Goal: Find specific page/section: Find specific page/section

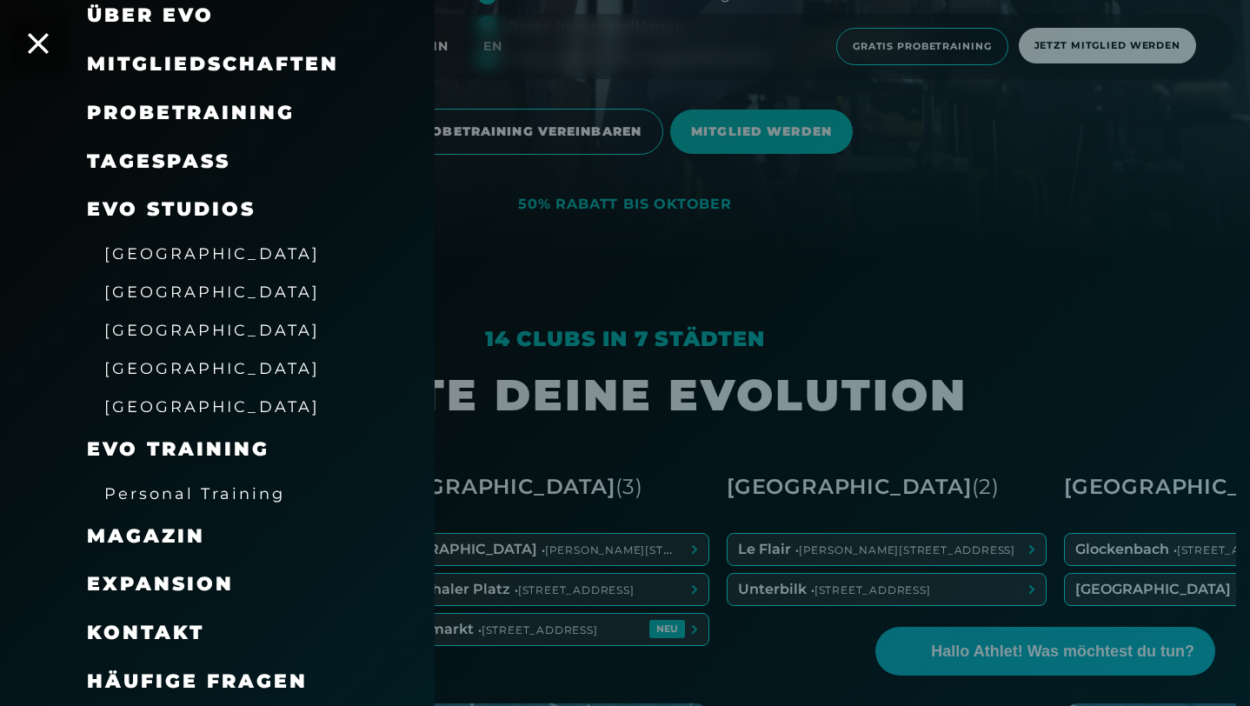
scroll to position [621, 0]
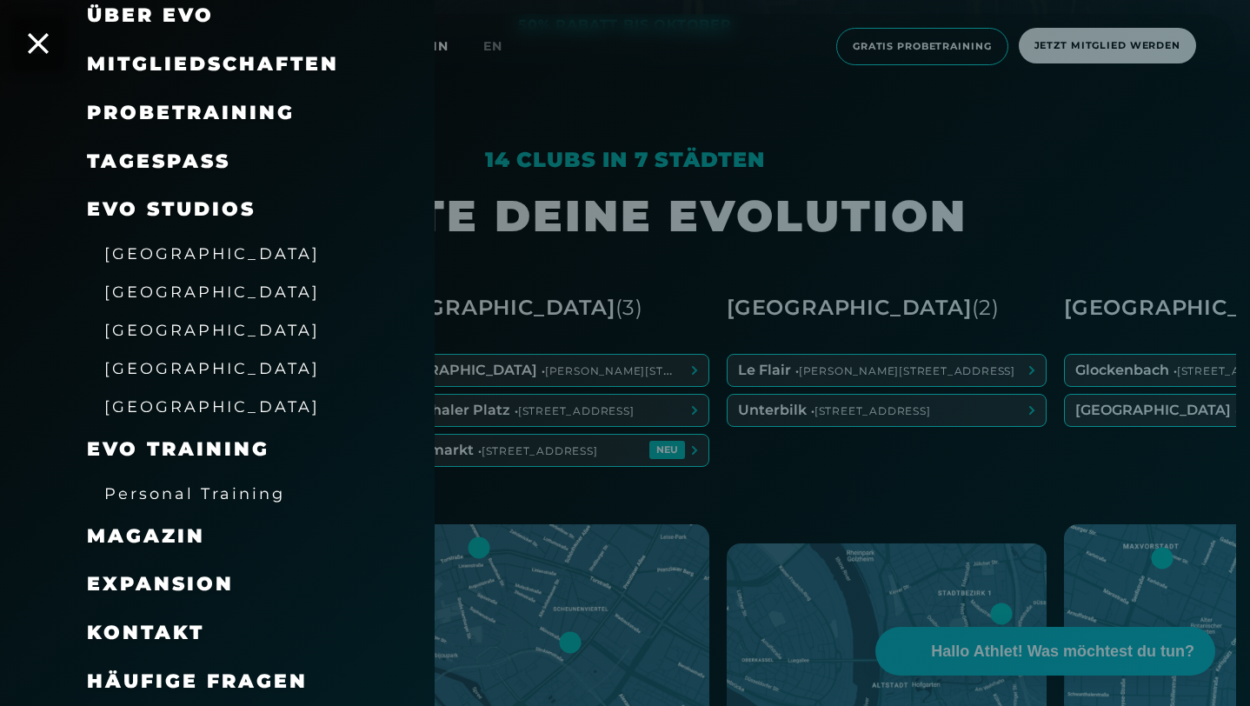
click at [583, 369] on div at bounding box center [625, 353] width 1250 height 706
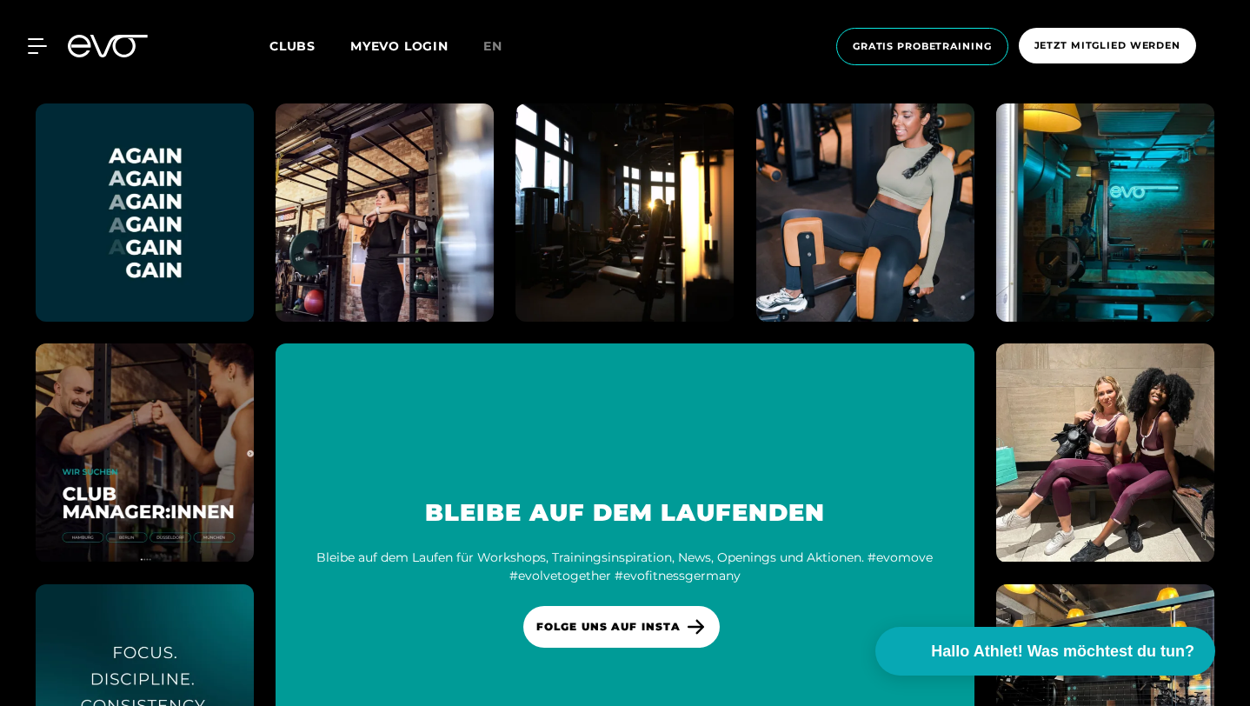
scroll to position [9057, 0]
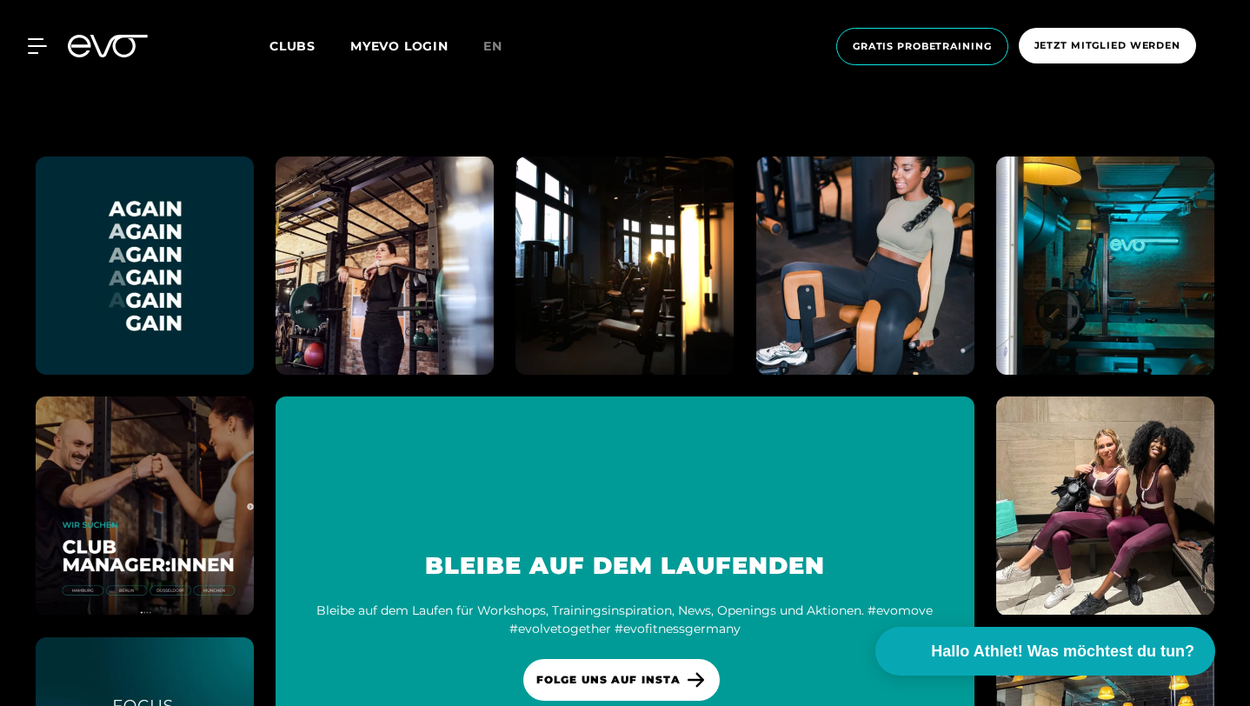
scroll to position [9057, 0]
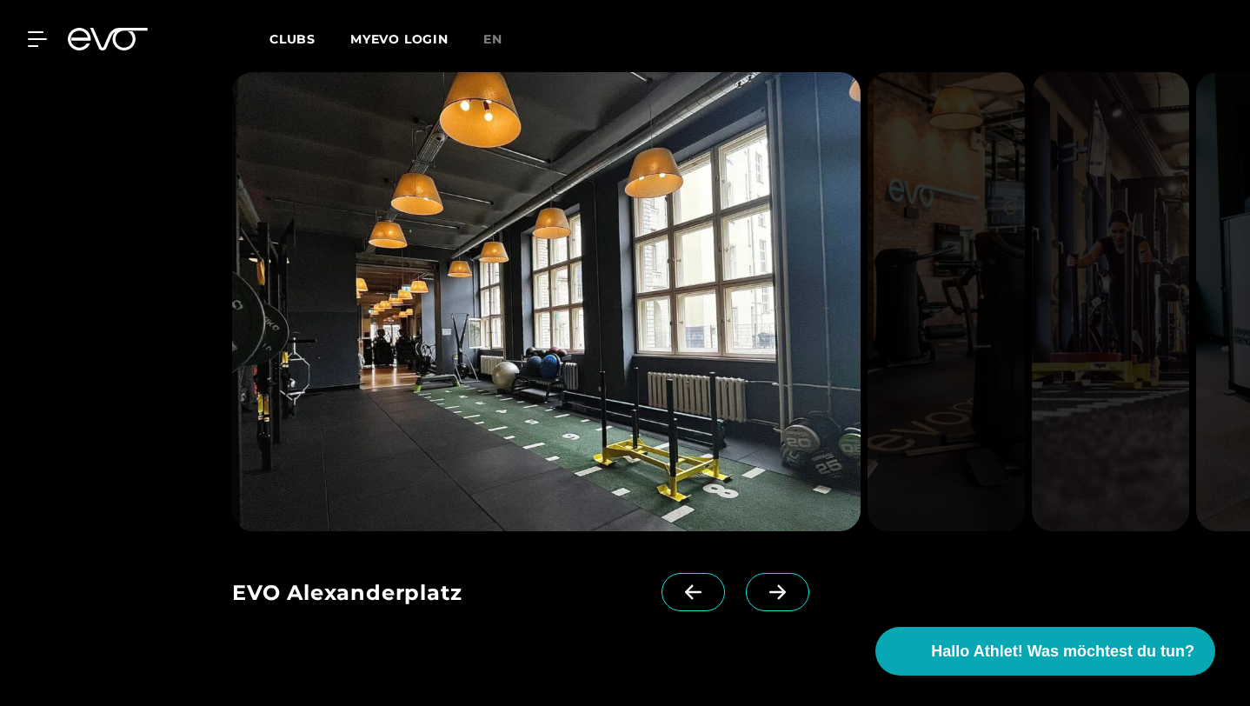
scroll to position [1470, 0]
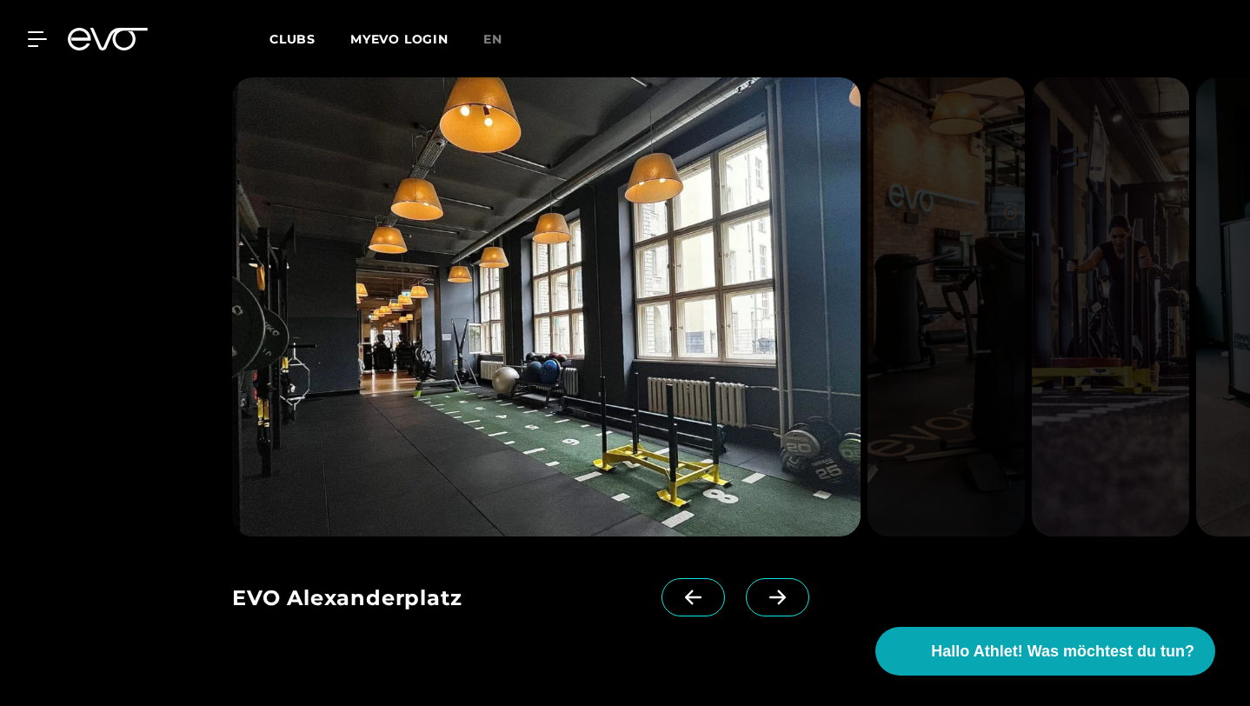
click at [808, 607] on span at bounding box center [777, 597] width 63 height 38
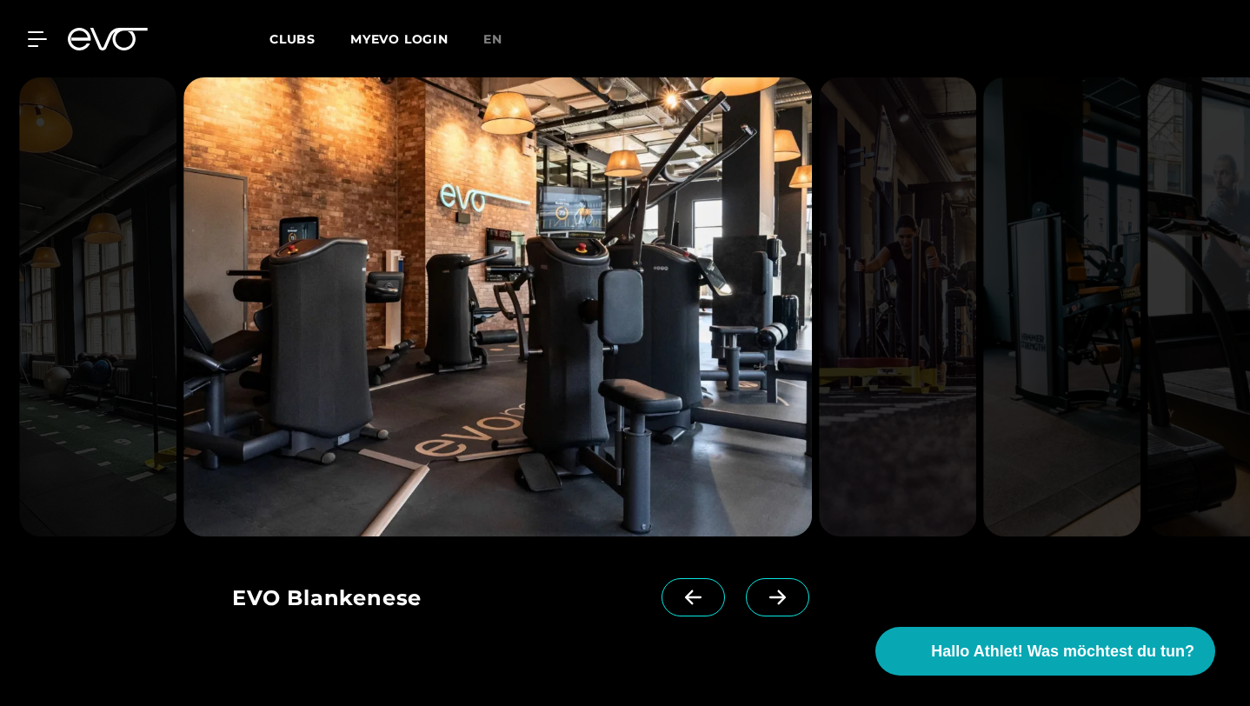
click at [808, 607] on span at bounding box center [777, 597] width 63 height 38
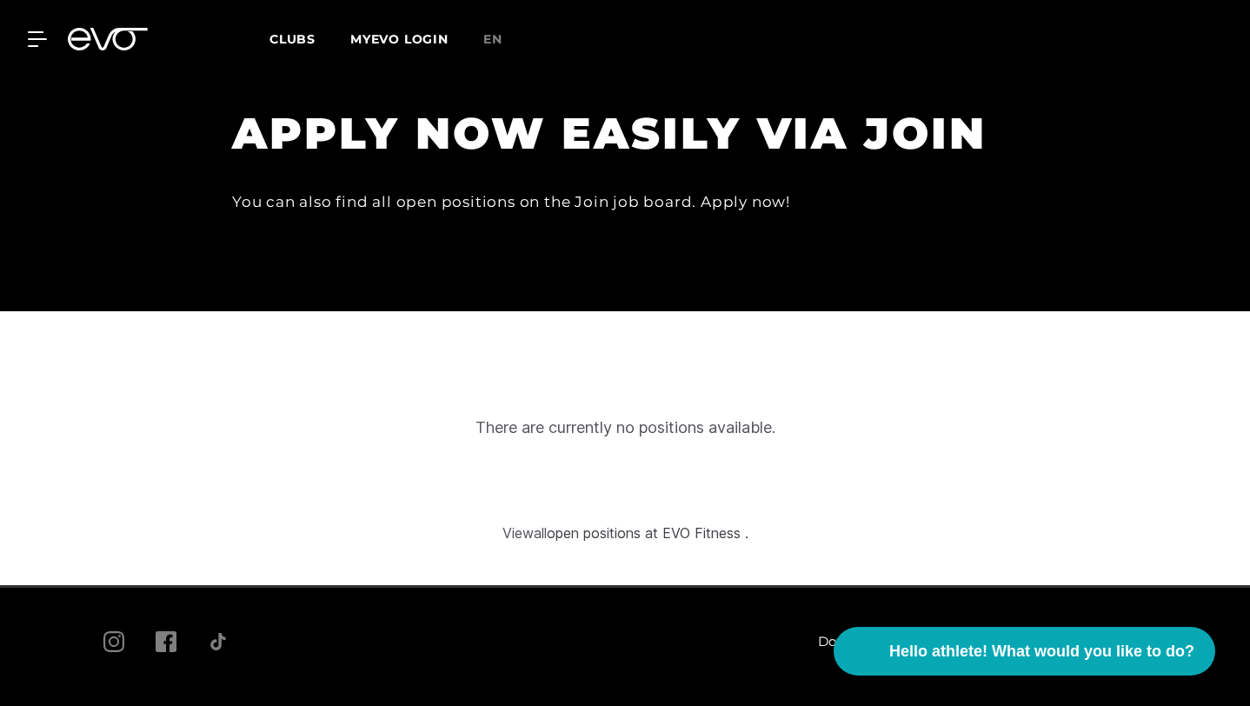
scroll to position [5077, 0]
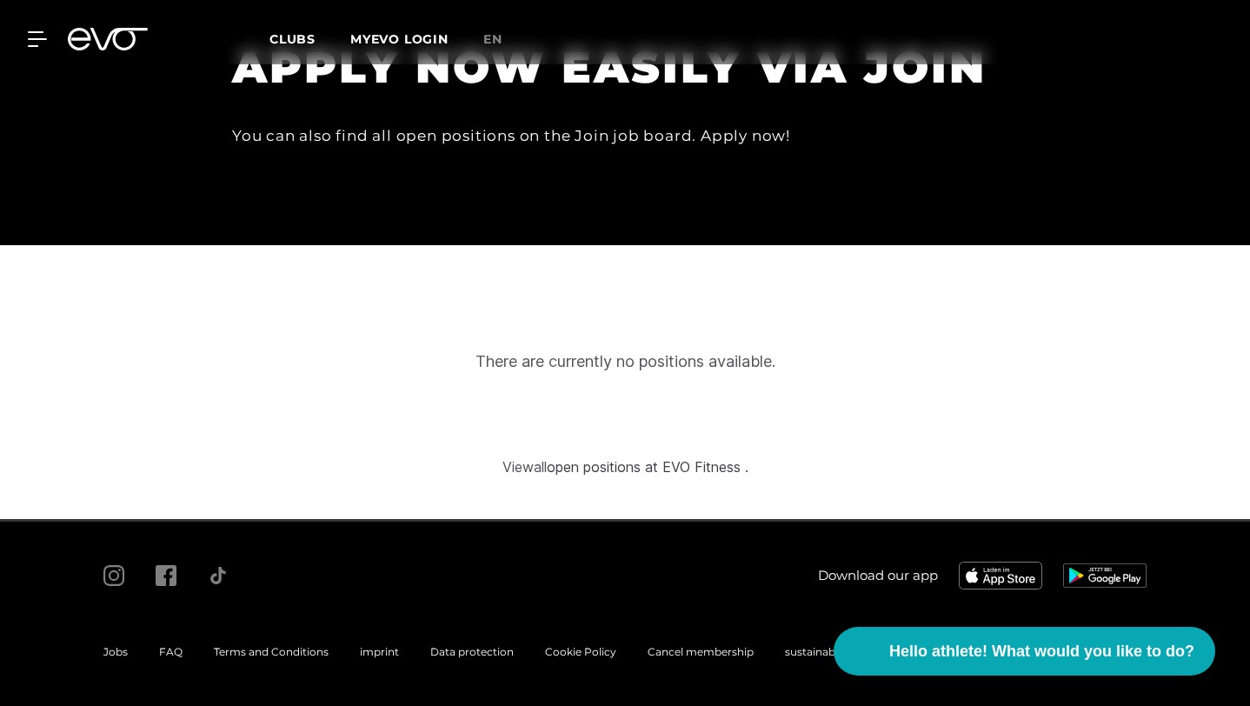
click at [640, 465] on font "open positions at EVO Fitness ." at bounding box center [648, 466] width 202 height 17
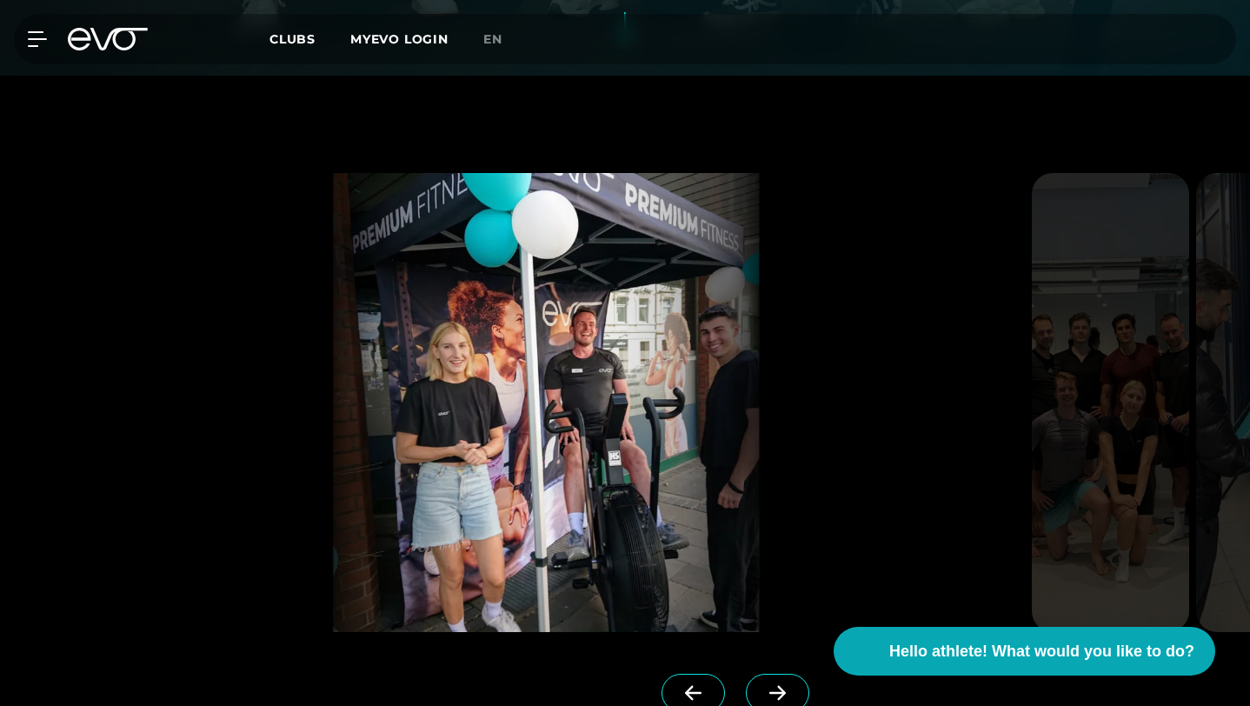
scroll to position [3603, 0]
